Goal: Navigation & Orientation: Go to known website

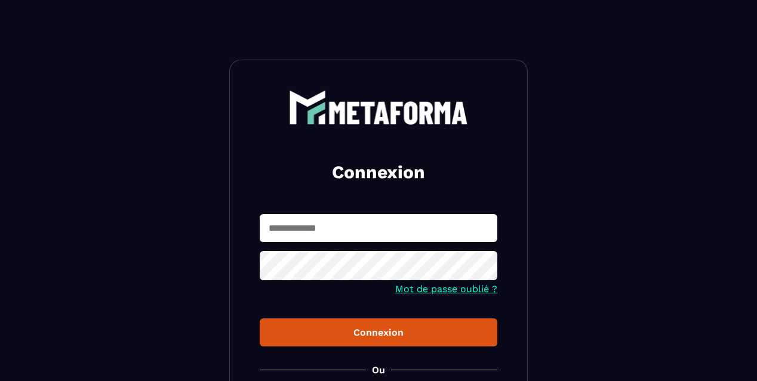
type input "**********"
click at [417, 340] on button "Connexion" at bounding box center [379, 333] width 238 height 28
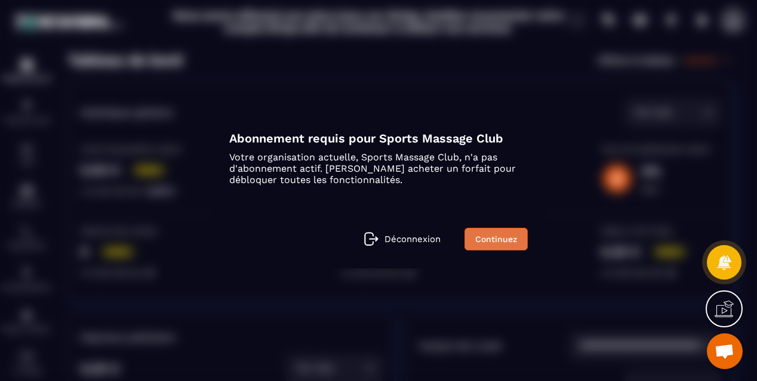
click at [475, 242] on link "Continuez" at bounding box center [495, 239] width 63 height 23
